Goal: Task Accomplishment & Management: Use online tool/utility

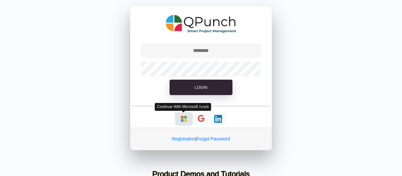
click at [182, 115] on img "button" at bounding box center [184, 119] width 8 height 8
type input "**********"
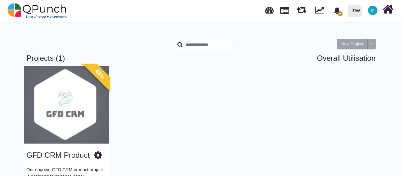
click at [95, 86] on div "48%" at bounding box center [95, 78] width 29 height 29
click at [59, 116] on img at bounding box center [66, 104] width 85 height 79
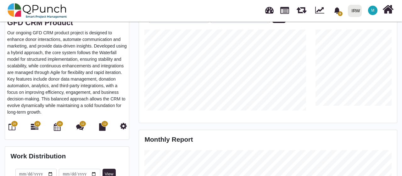
scroll to position [144, 0]
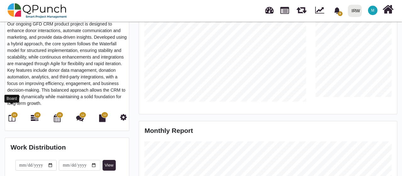
click at [14, 114] on icon at bounding box center [11, 118] width 7 height 8
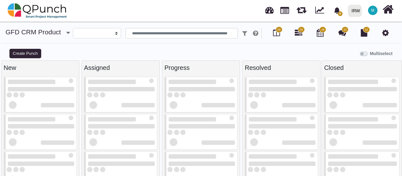
select select
